Goal: Transaction & Acquisition: Purchase product/service

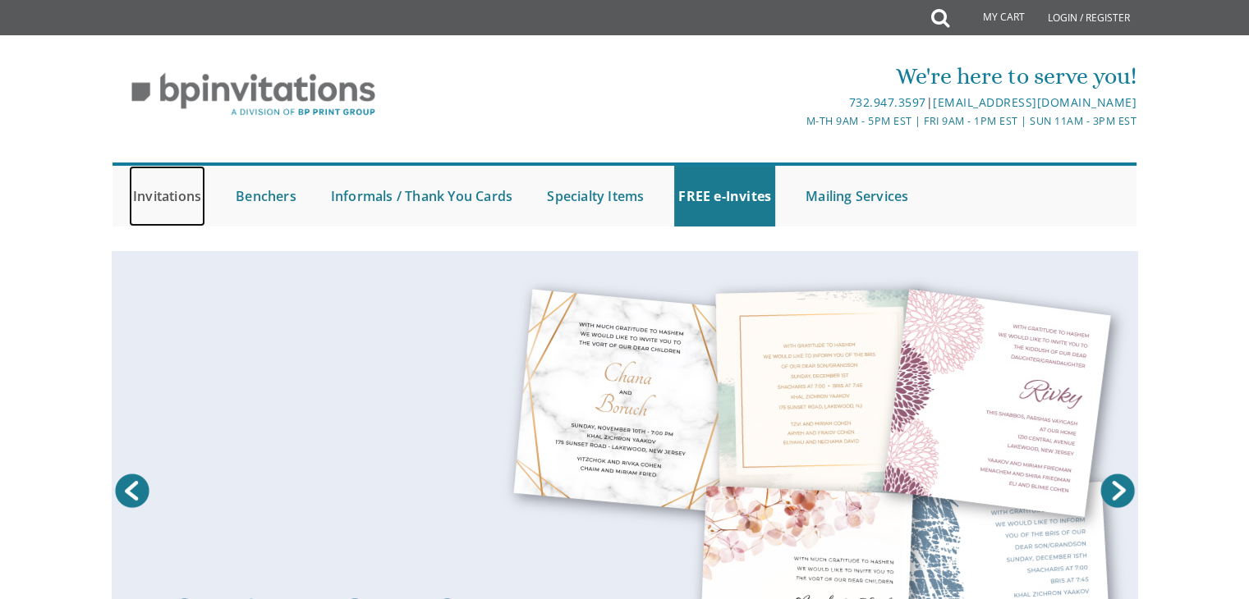
click at [167, 193] on link "Invitations" at bounding box center [167, 196] width 76 height 61
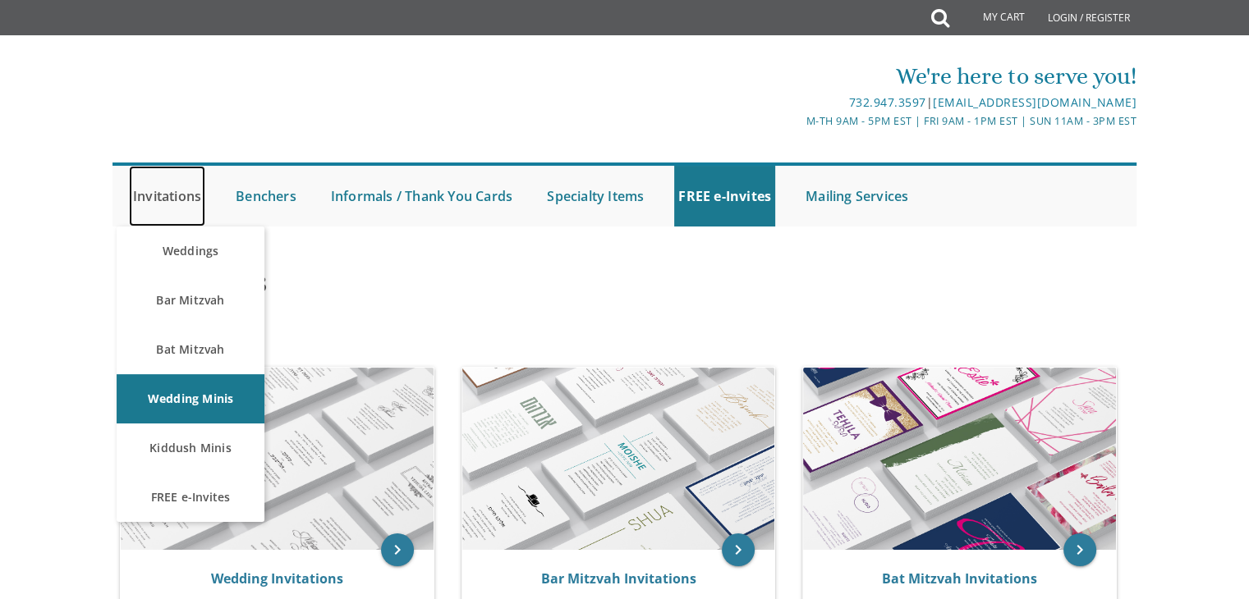
click at [163, 201] on link "Invitations" at bounding box center [167, 196] width 76 height 61
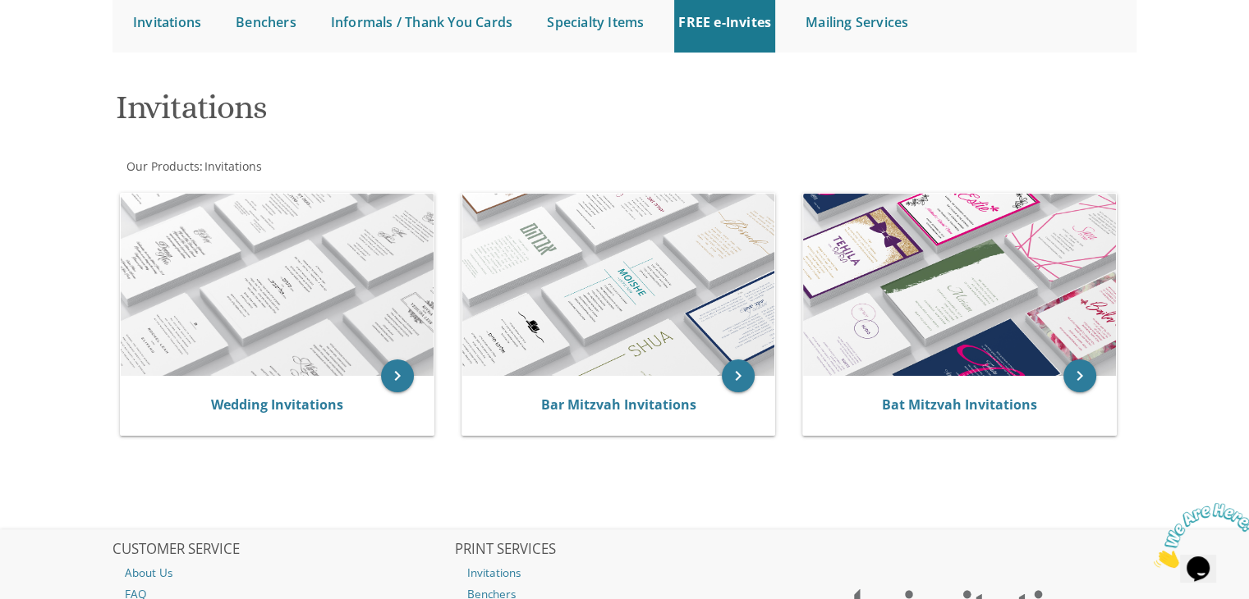
scroll to position [186, 0]
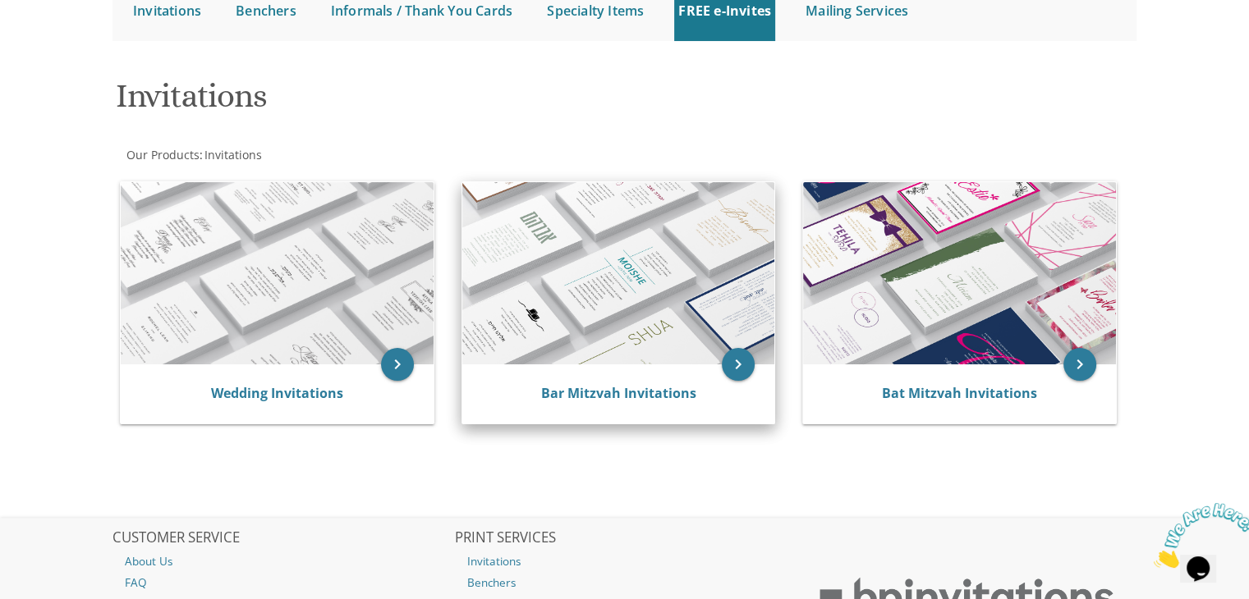
click at [559, 327] on img at bounding box center [618, 273] width 313 height 182
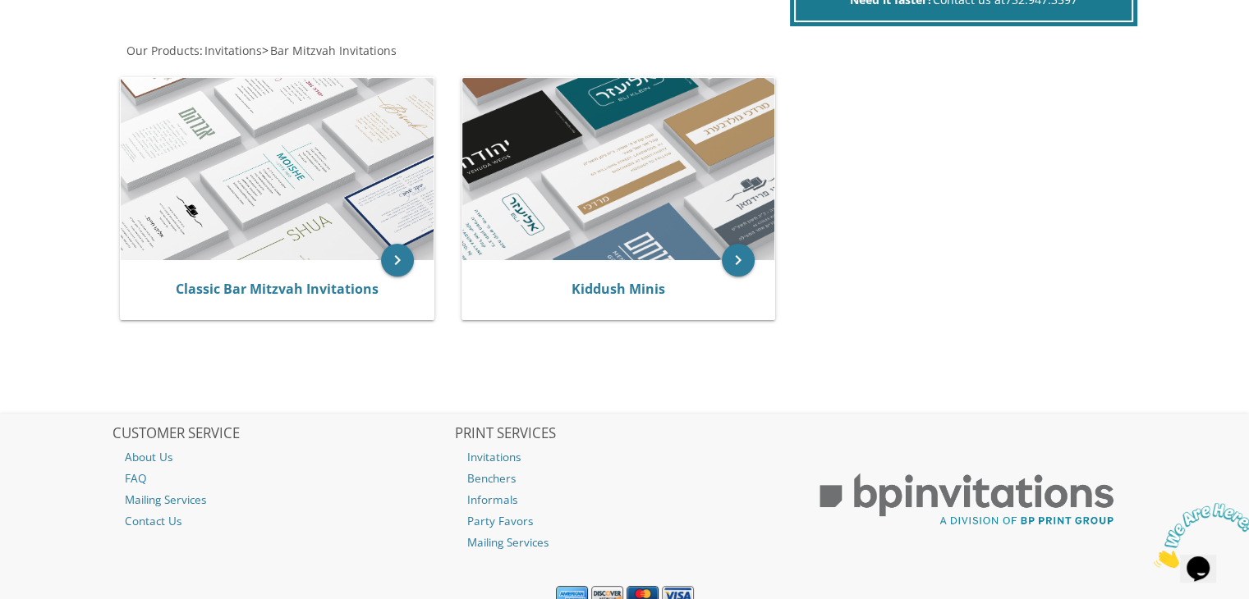
scroll to position [371, 0]
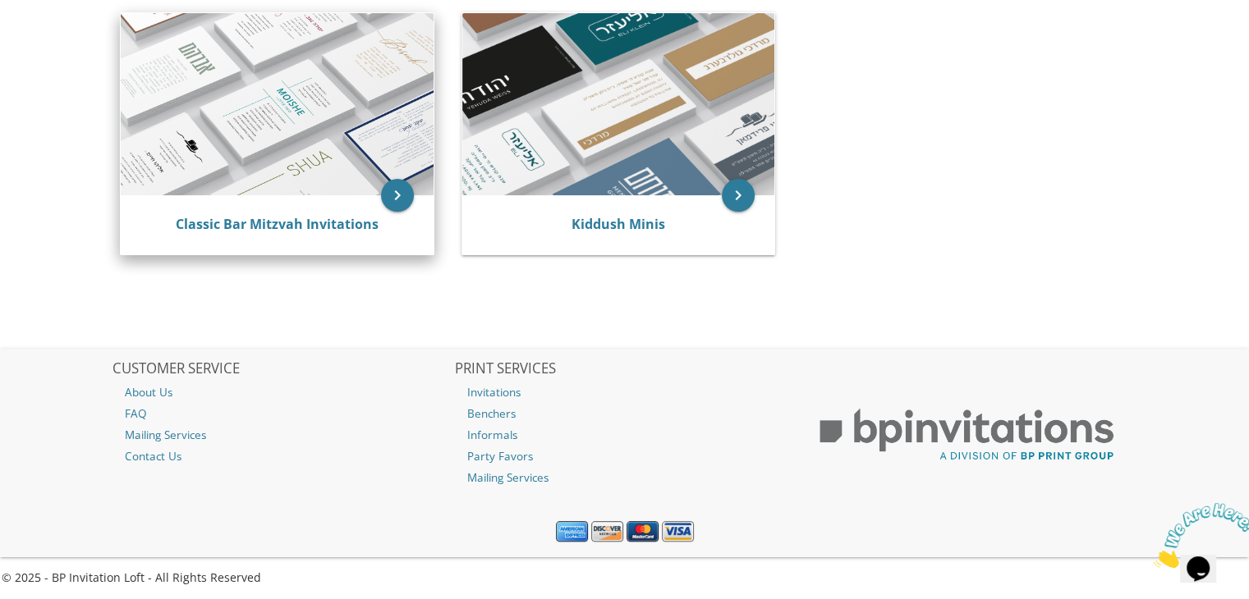
click at [319, 71] on img at bounding box center [277, 104] width 313 height 182
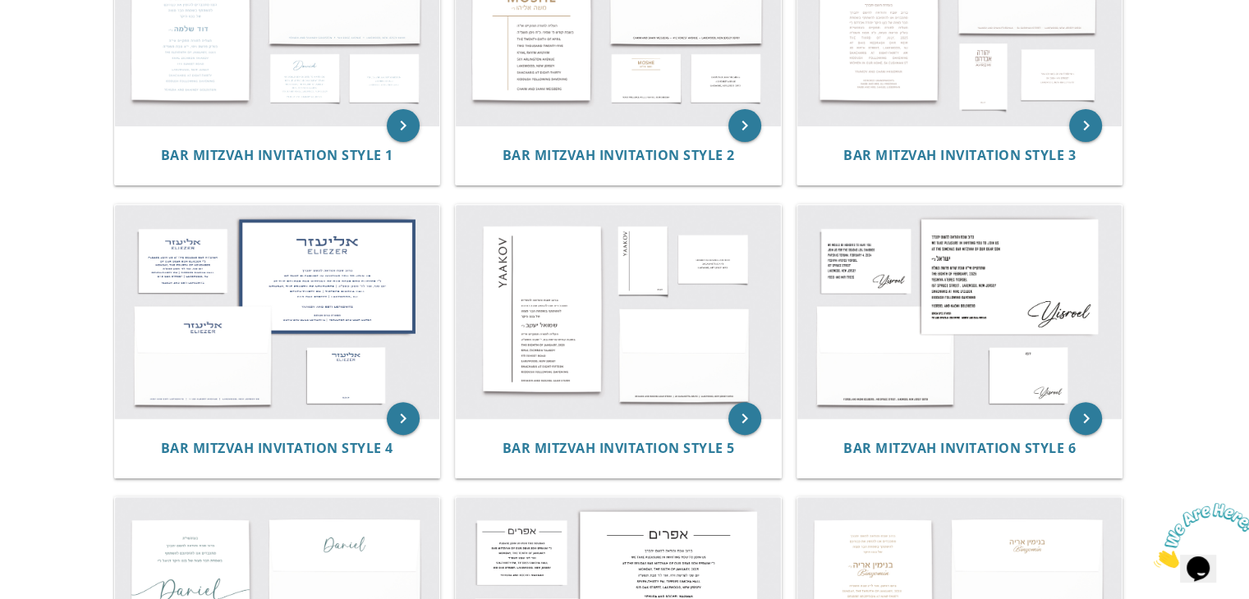
scroll to position [404, 0]
